Goal: Task Accomplishment & Management: Complete application form

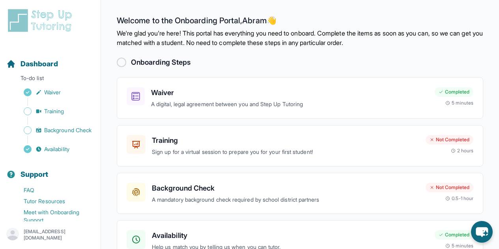
scroll to position [19, 0]
